Goal: Obtain resource: Obtain resource

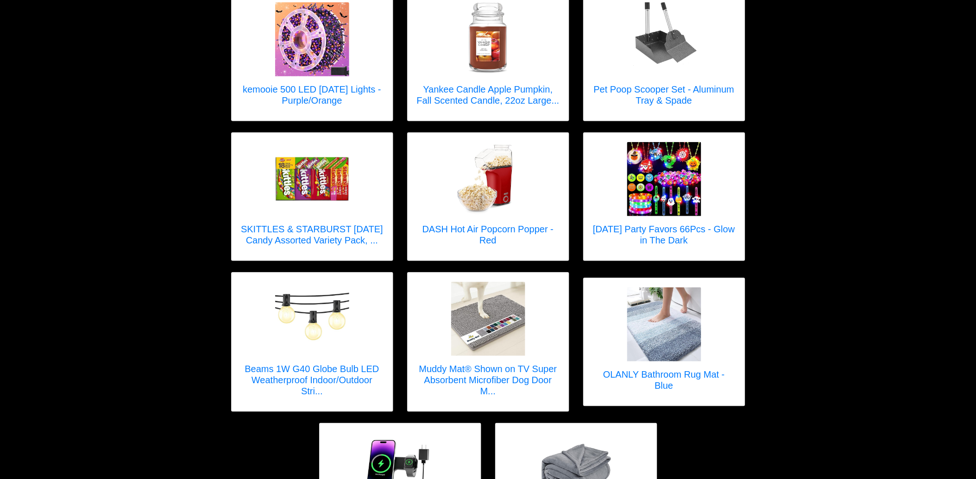
scroll to position [2734, 0]
